Goal: Book appointment/travel/reservation

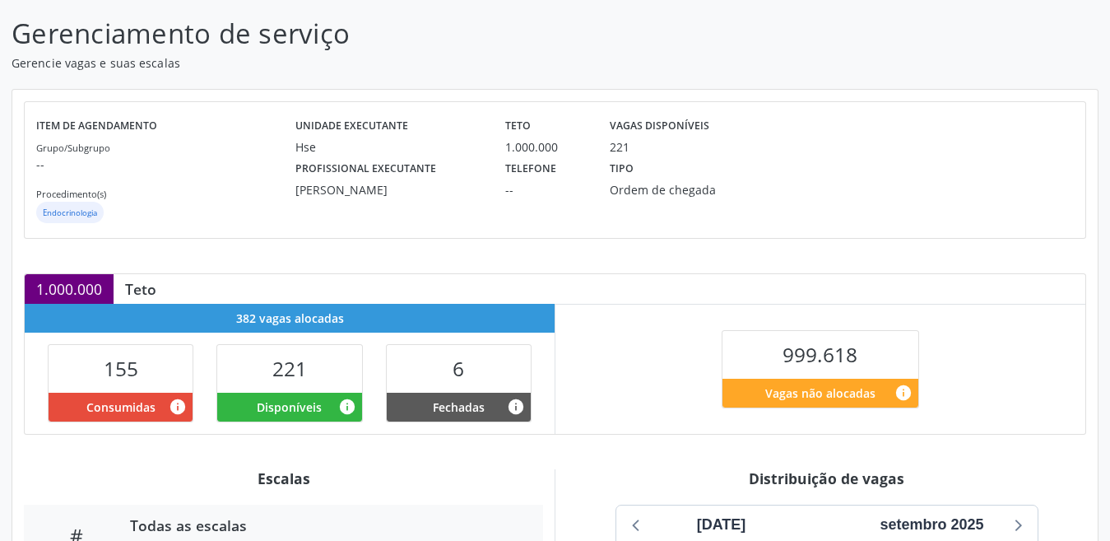
scroll to position [373, 0]
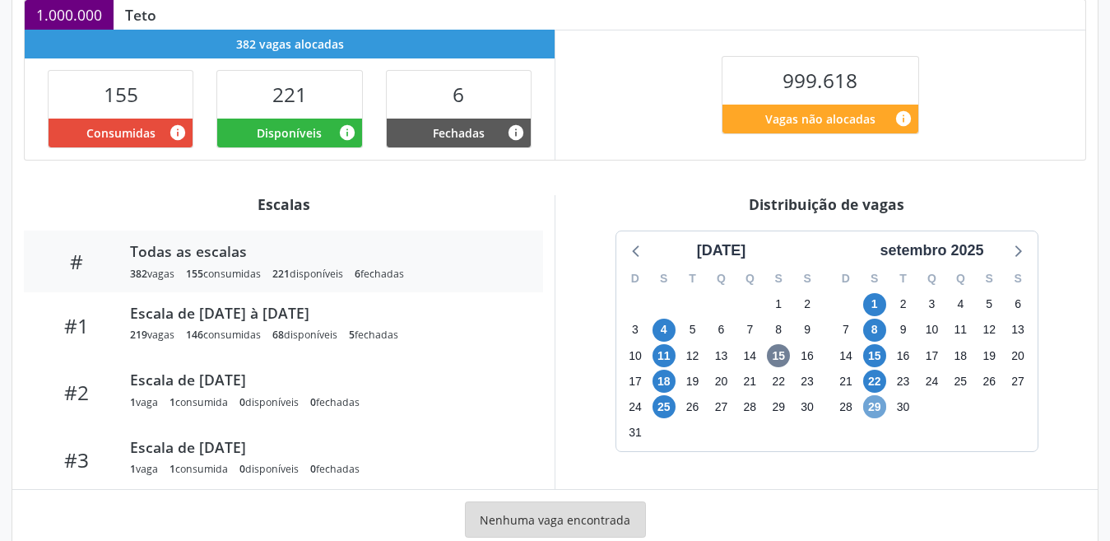
click at [876, 409] on span "29" at bounding box center [874, 406] width 23 height 23
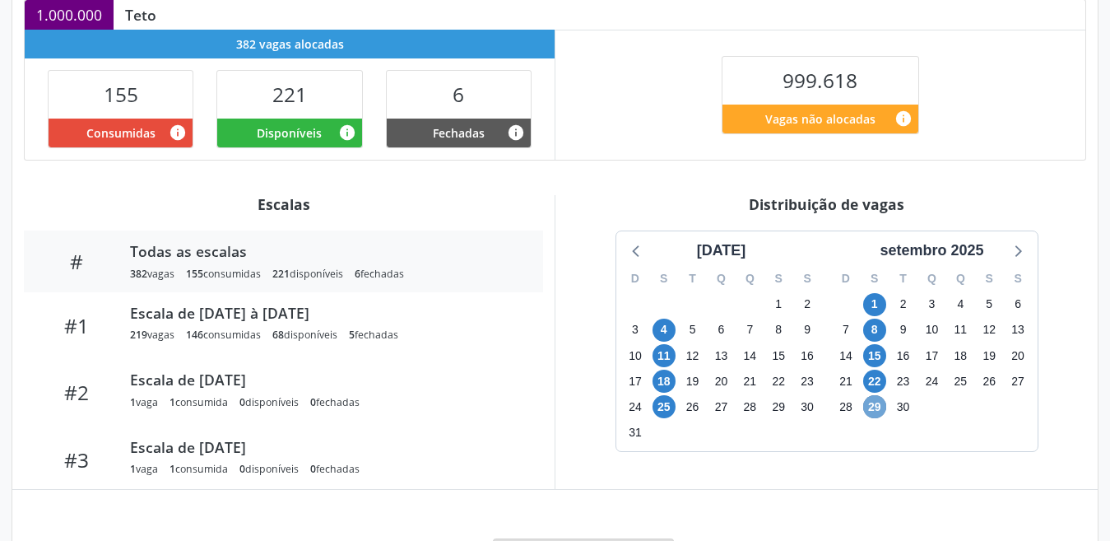
click at [876, 409] on span "29" at bounding box center [874, 406] width 23 height 23
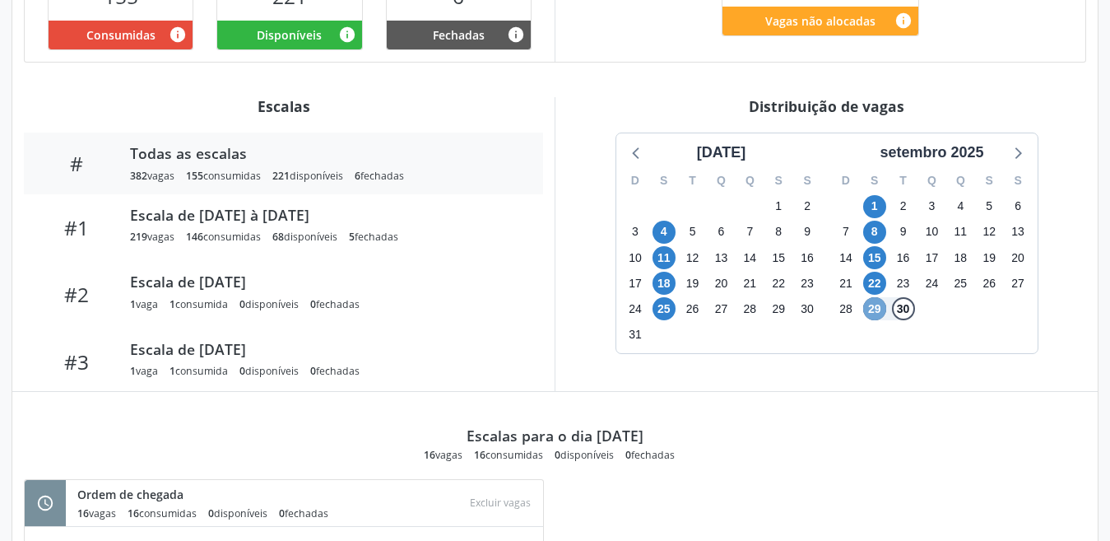
scroll to position [472, 0]
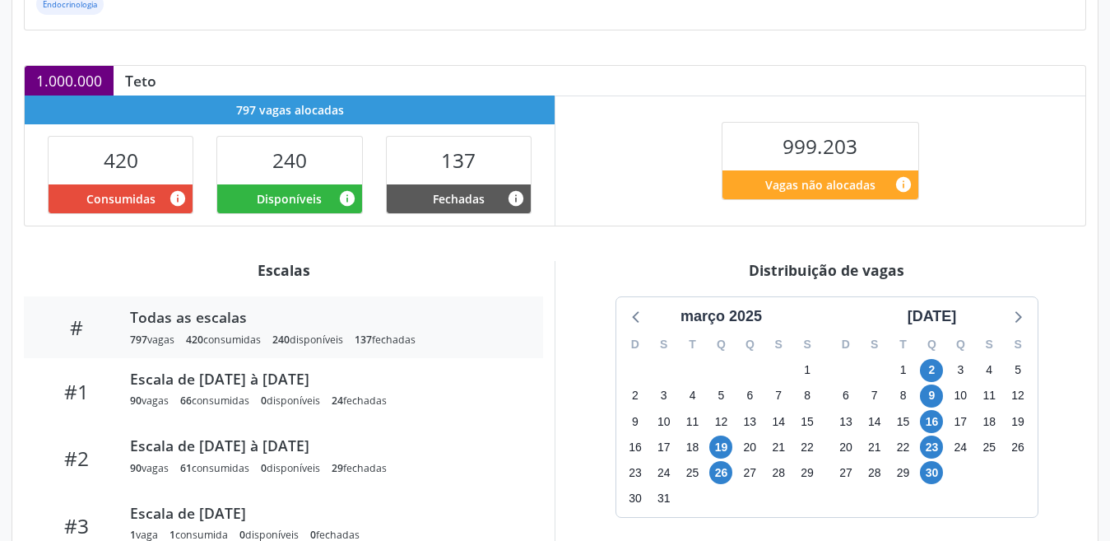
scroll to position [373, 0]
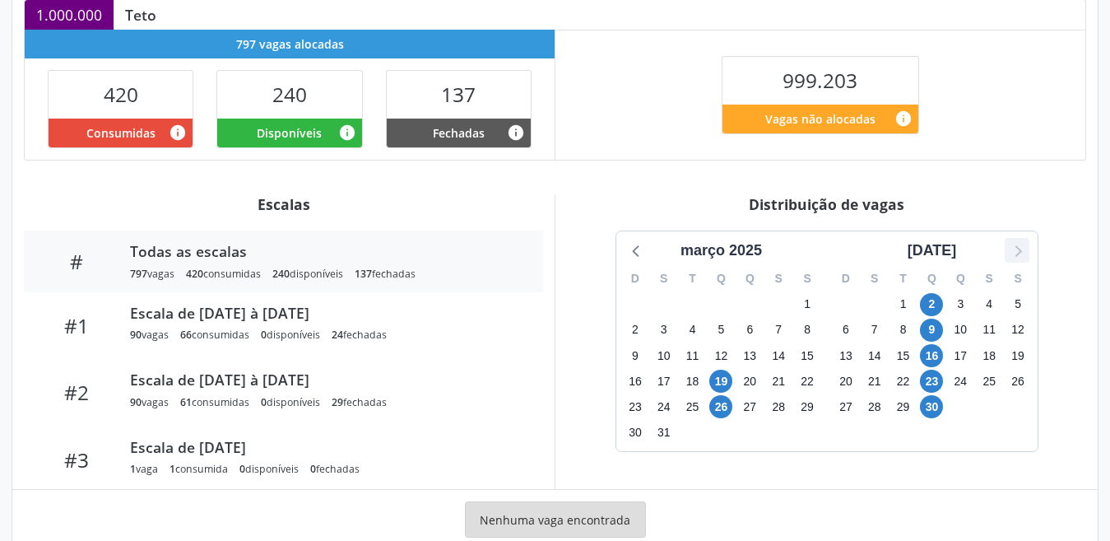
click at [1017, 252] on icon at bounding box center [1017, 250] width 21 height 21
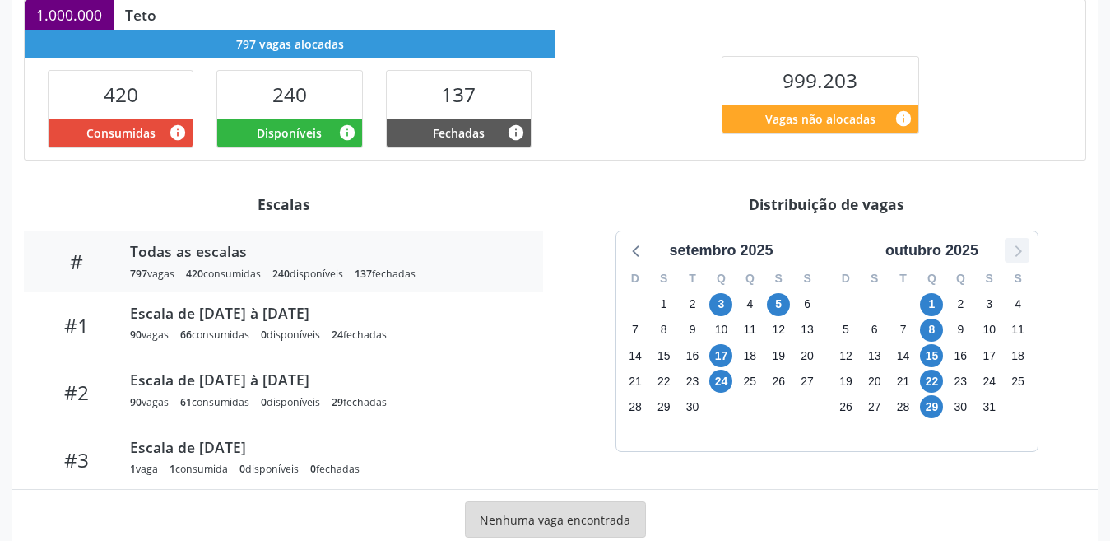
click at [1017, 252] on icon at bounding box center [1017, 250] width 21 height 21
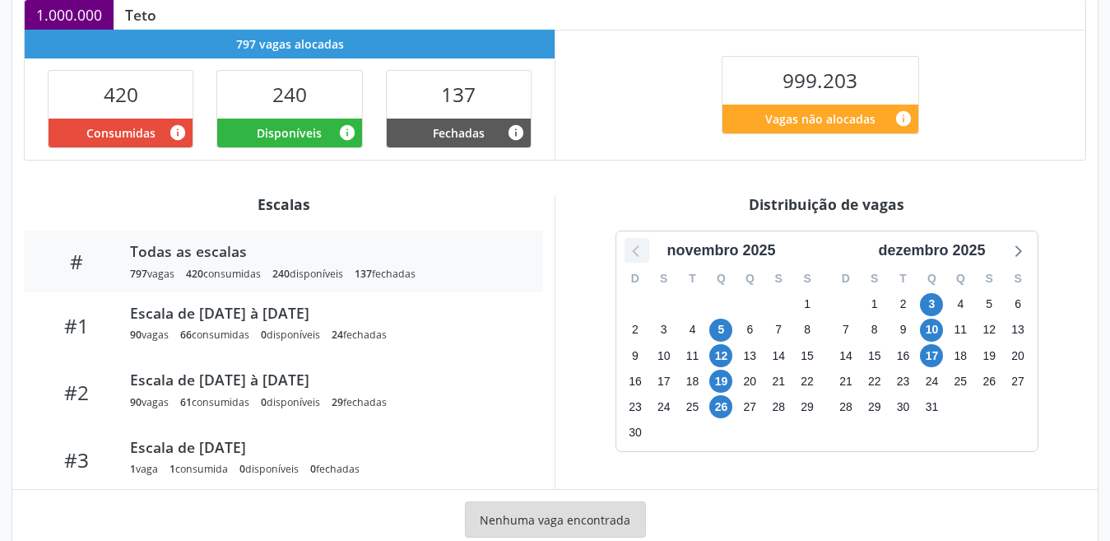
click at [632, 258] on icon at bounding box center [636, 250] width 21 height 21
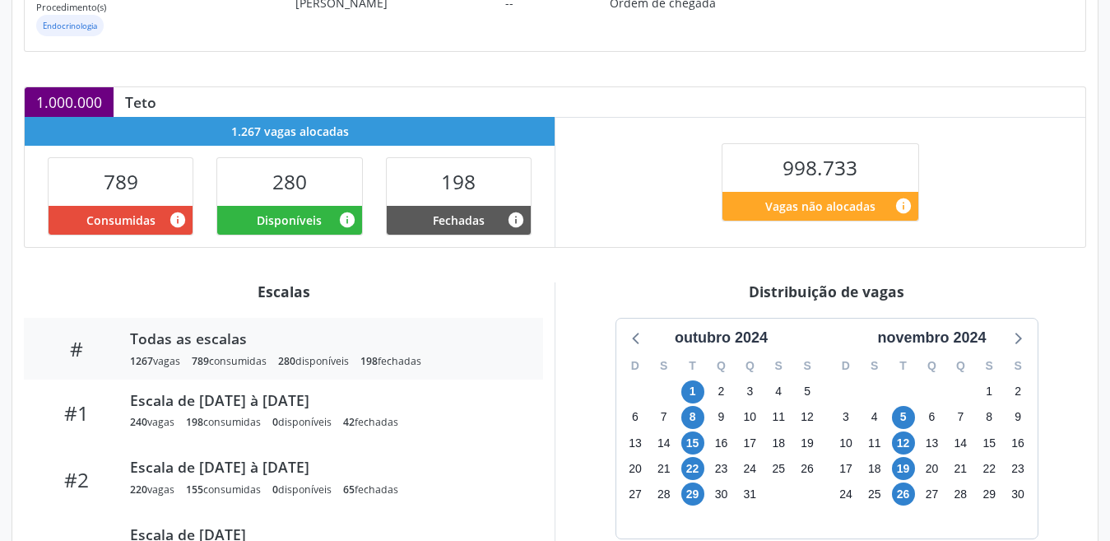
scroll to position [373, 0]
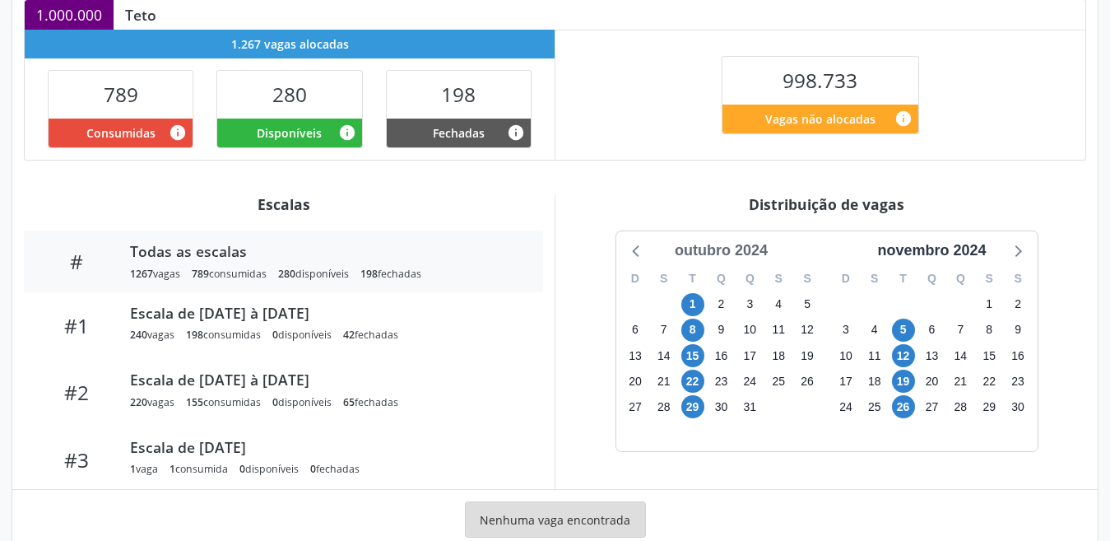
click at [726, 258] on div "outubro 2024" at bounding box center [721, 251] width 106 height 22
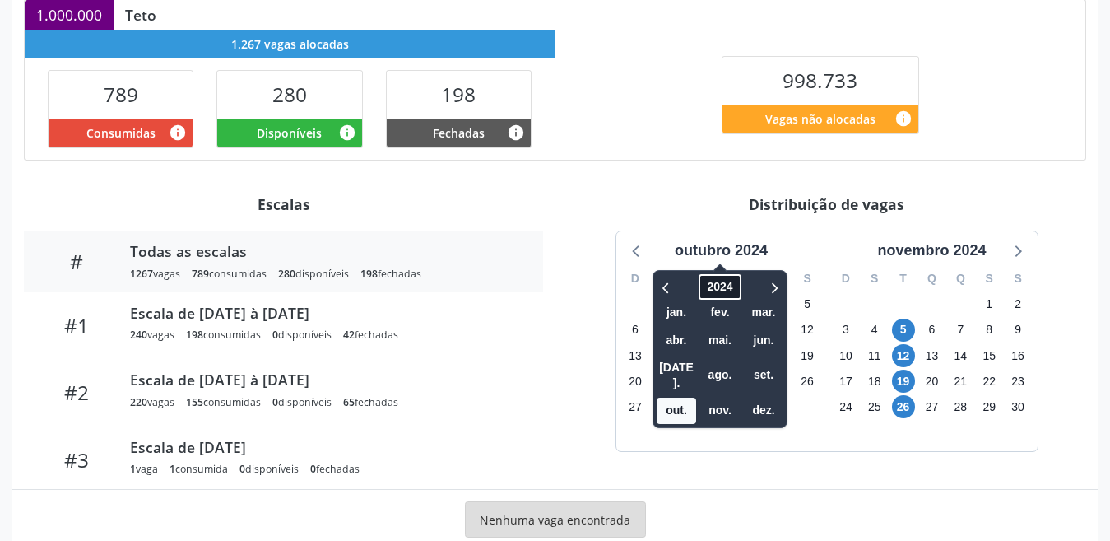
click at [714, 282] on span "2024" at bounding box center [720, 287] width 42 height 26
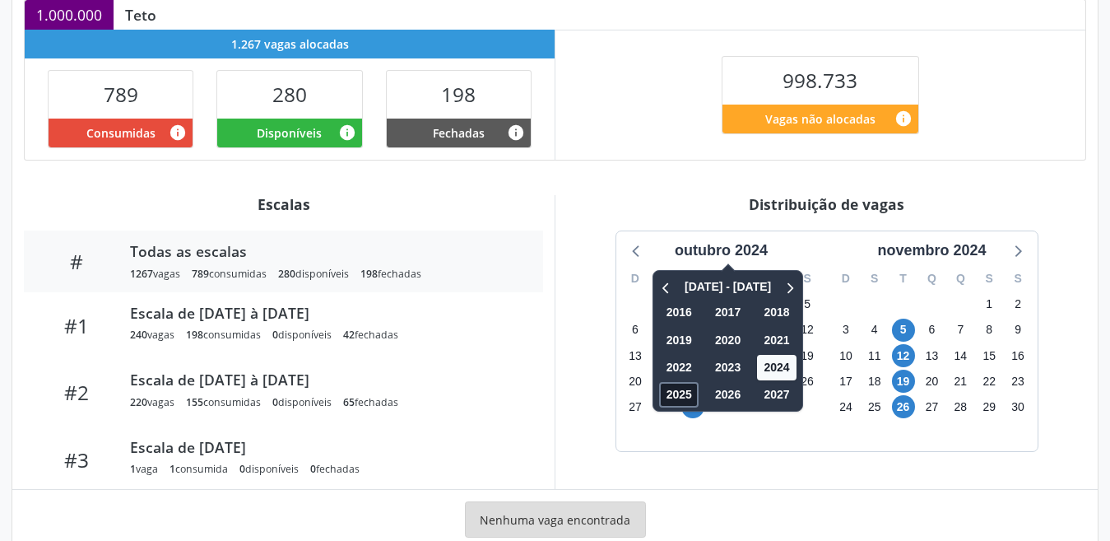
click at [669, 393] on span "2025" at bounding box center [679, 395] width 40 height 26
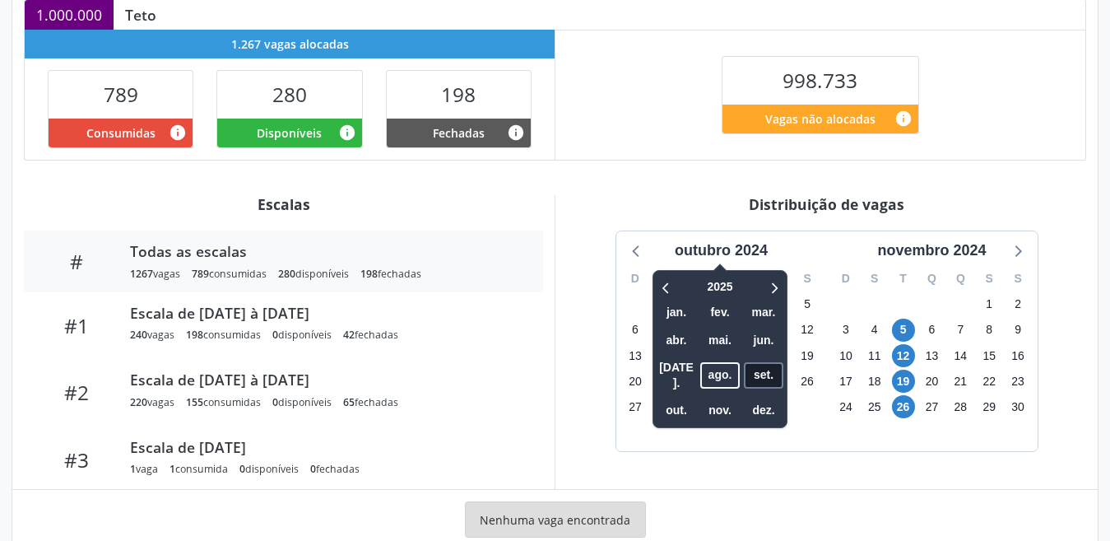
click at [764, 366] on span "set." at bounding box center [764, 375] width 40 height 26
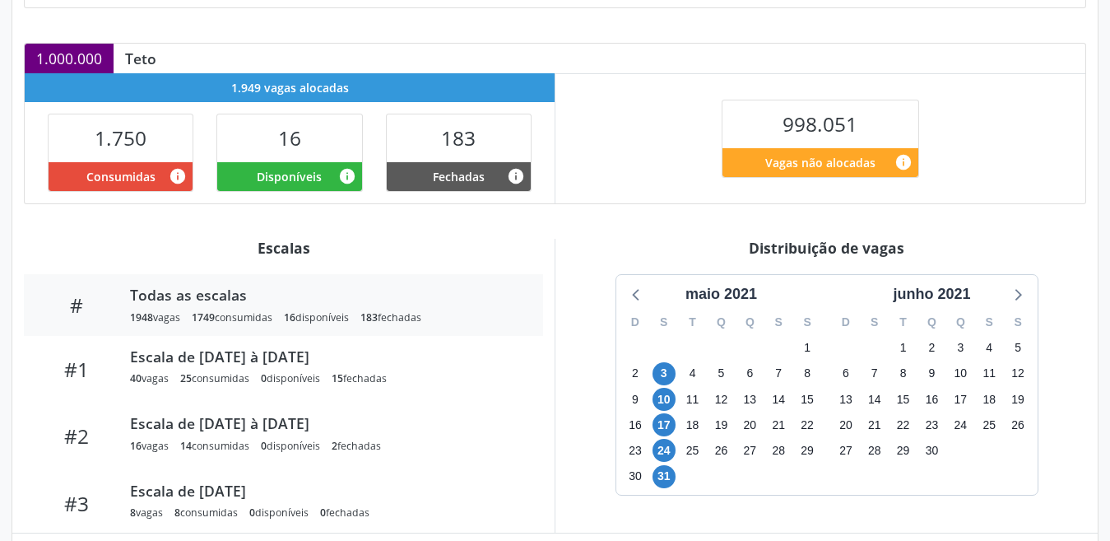
scroll to position [329, 0]
click at [738, 295] on div "maio 2021" at bounding box center [721, 294] width 85 height 22
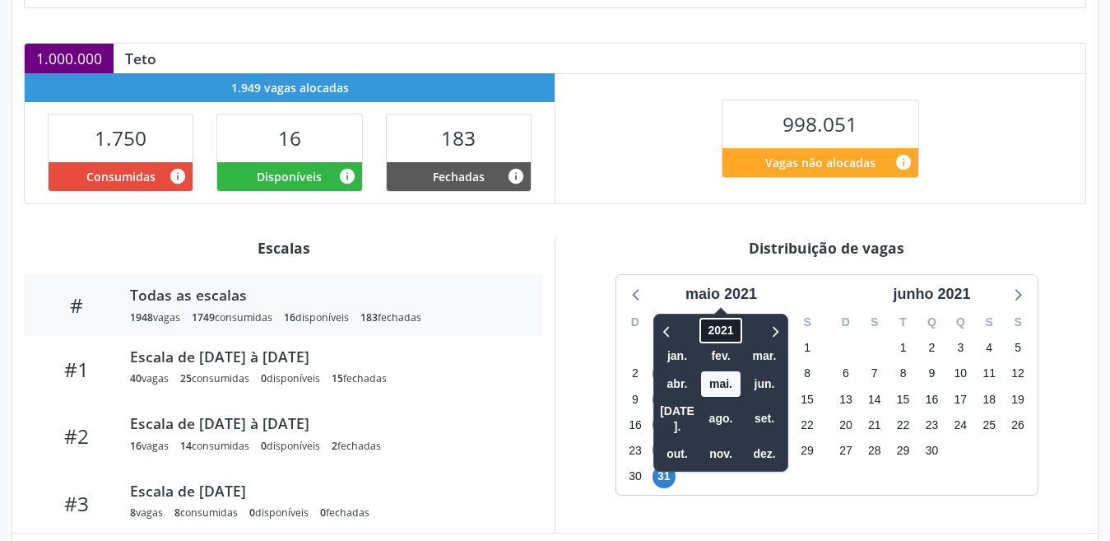
click at [721, 333] on span "2021" at bounding box center [721, 331] width 42 height 26
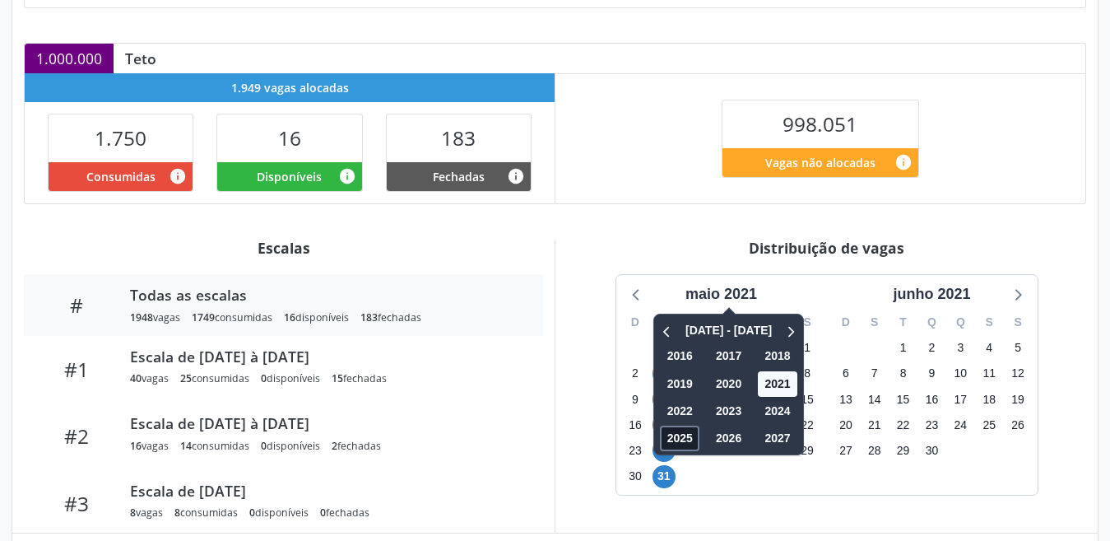
click at [679, 445] on span "2025" at bounding box center [680, 439] width 40 height 26
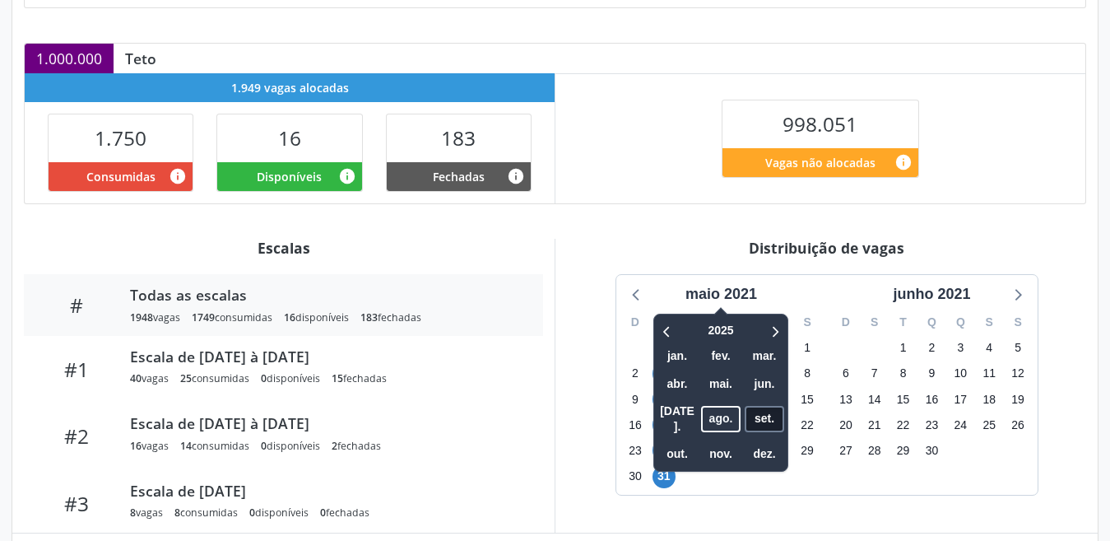
click at [761, 417] on span "set." at bounding box center [765, 419] width 40 height 26
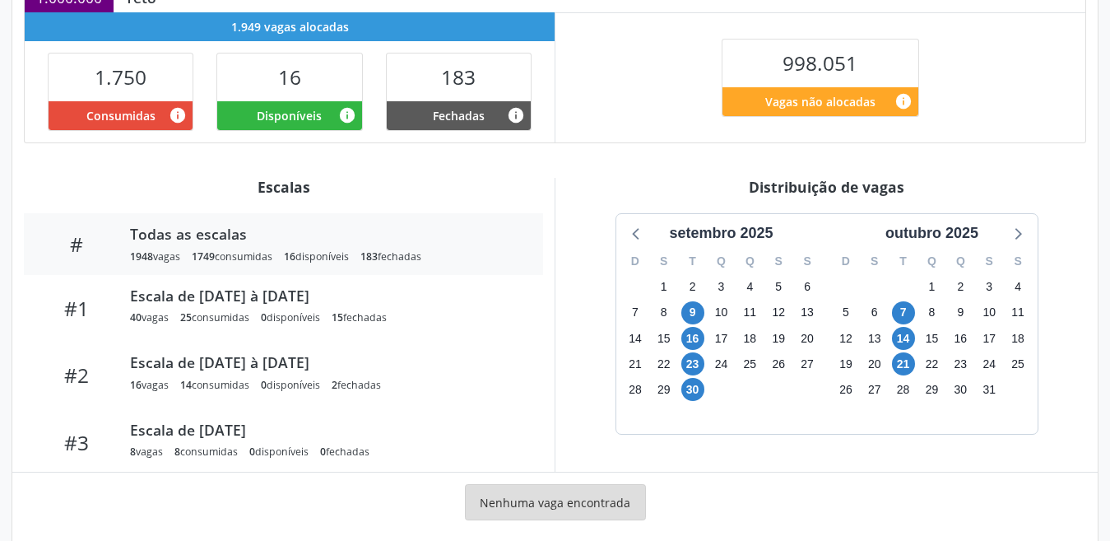
scroll to position [416, 0]
